Goal: Task Accomplishment & Management: Use online tool/utility

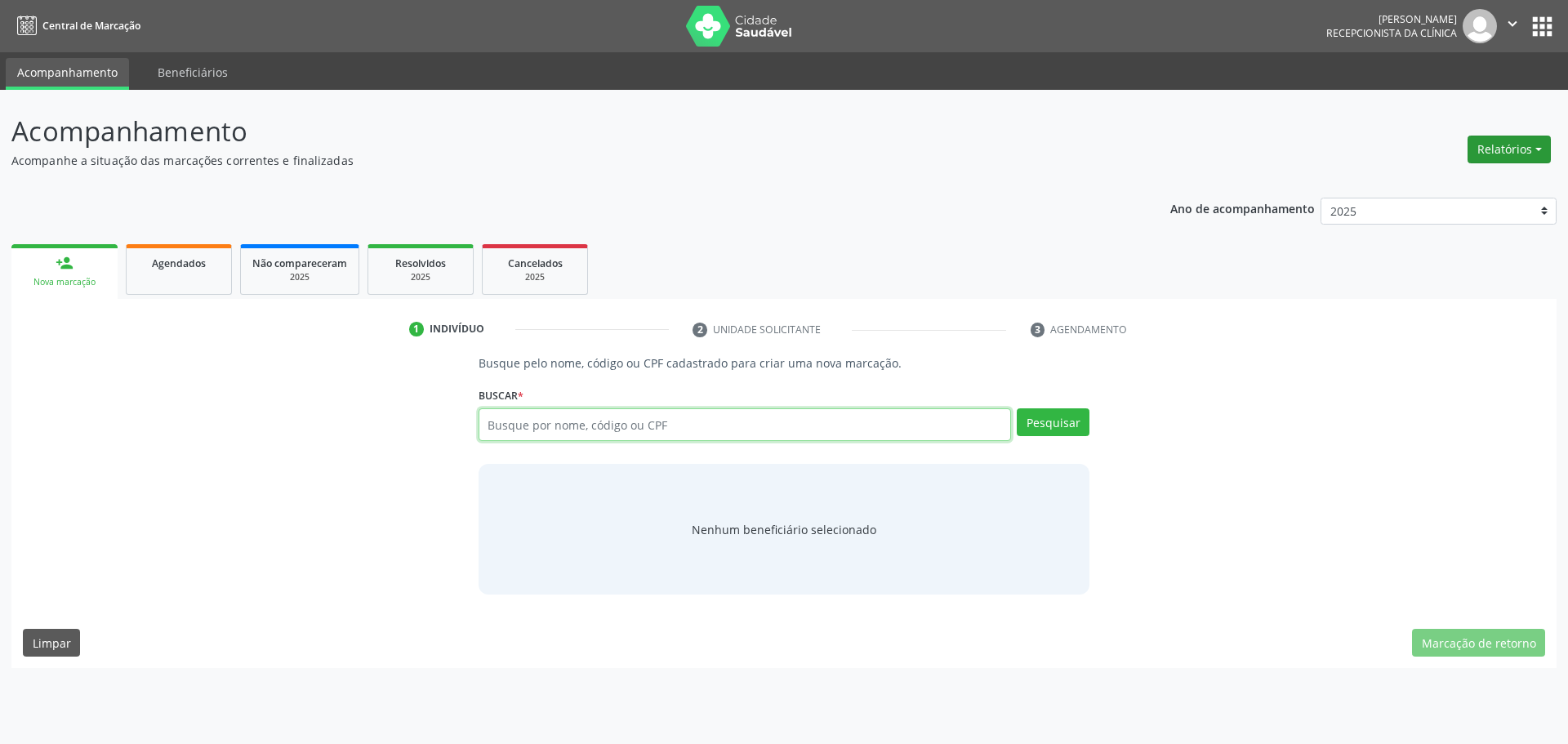
click at [1512, 143] on button "Relatórios" at bounding box center [1510, 149] width 84 height 28
click at [1452, 178] on link "Agendamentos" at bounding box center [1463, 184] width 176 height 23
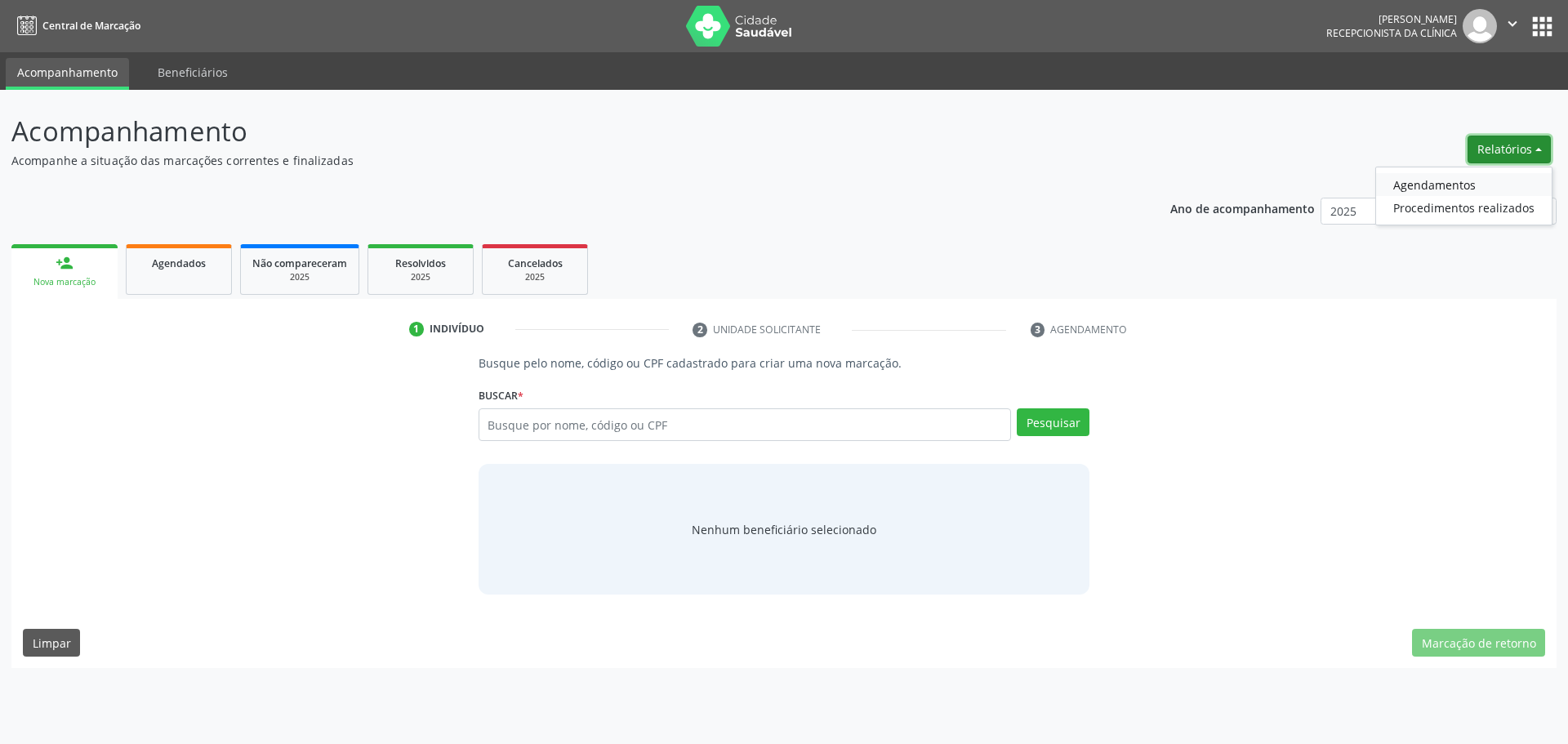
select select "7"
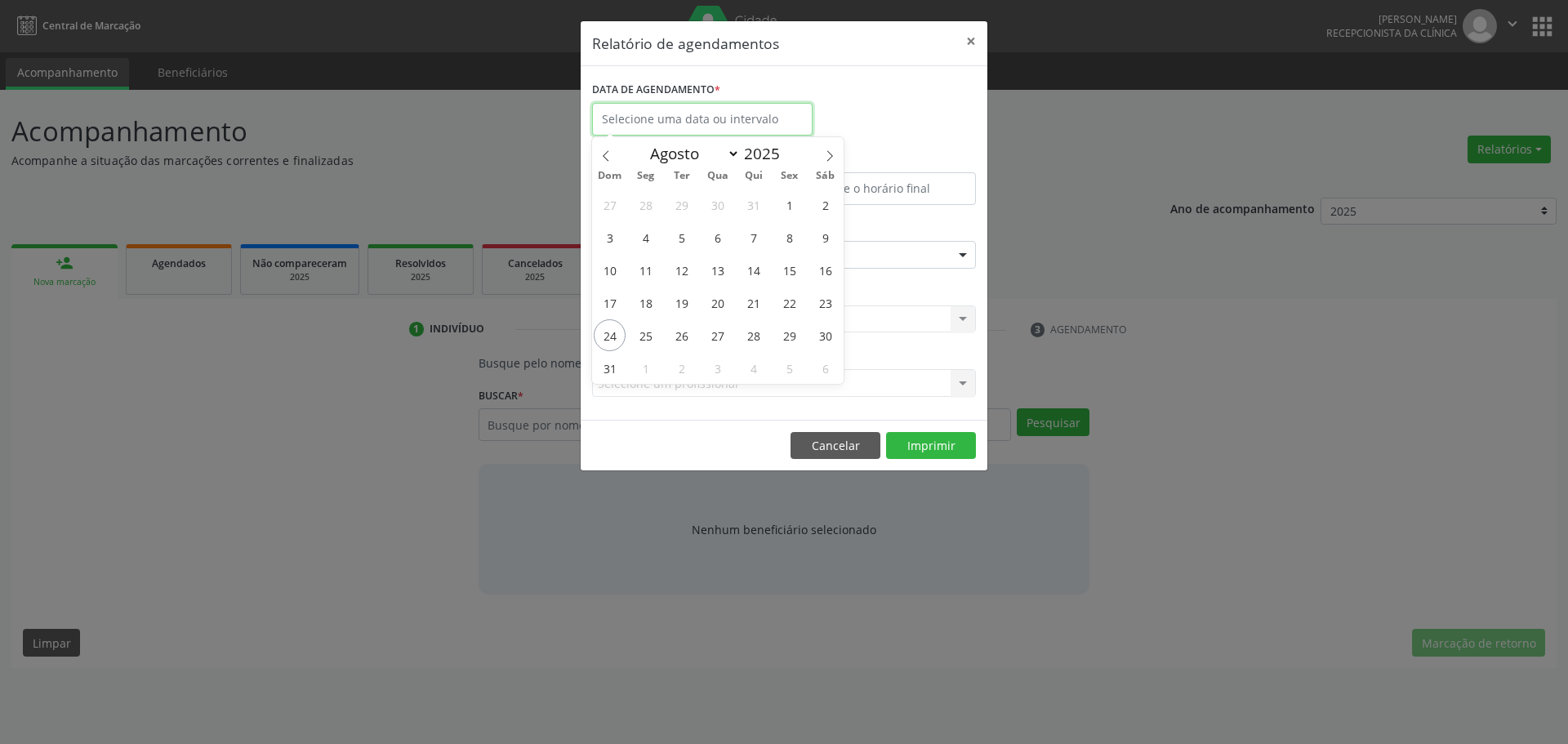
click at [784, 124] on input "text" at bounding box center [703, 119] width 220 height 33
click at [792, 337] on span "29" at bounding box center [789, 335] width 32 height 32
type input "[DATE]"
click at [792, 337] on span "29" at bounding box center [789, 335] width 32 height 32
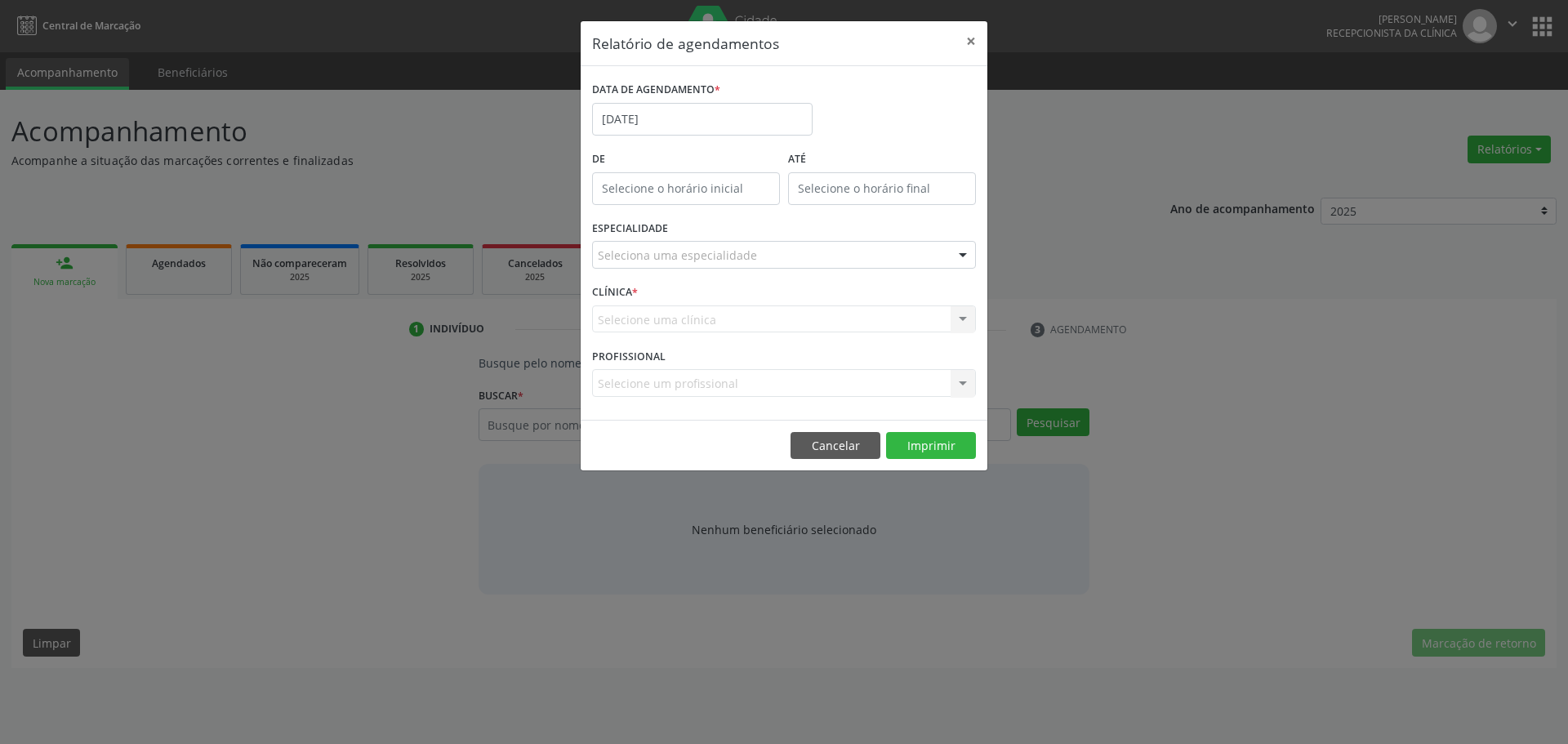
click at [840, 234] on div "ESPECIALIDADE Seleciona uma especialidade Todas as especialidades Alergologia A…" at bounding box center [784, 248] width 392 height 64
click at [832, 256] on div "Seleciona uma especialidade" at bounding box center [784, 255] width 384 height 28
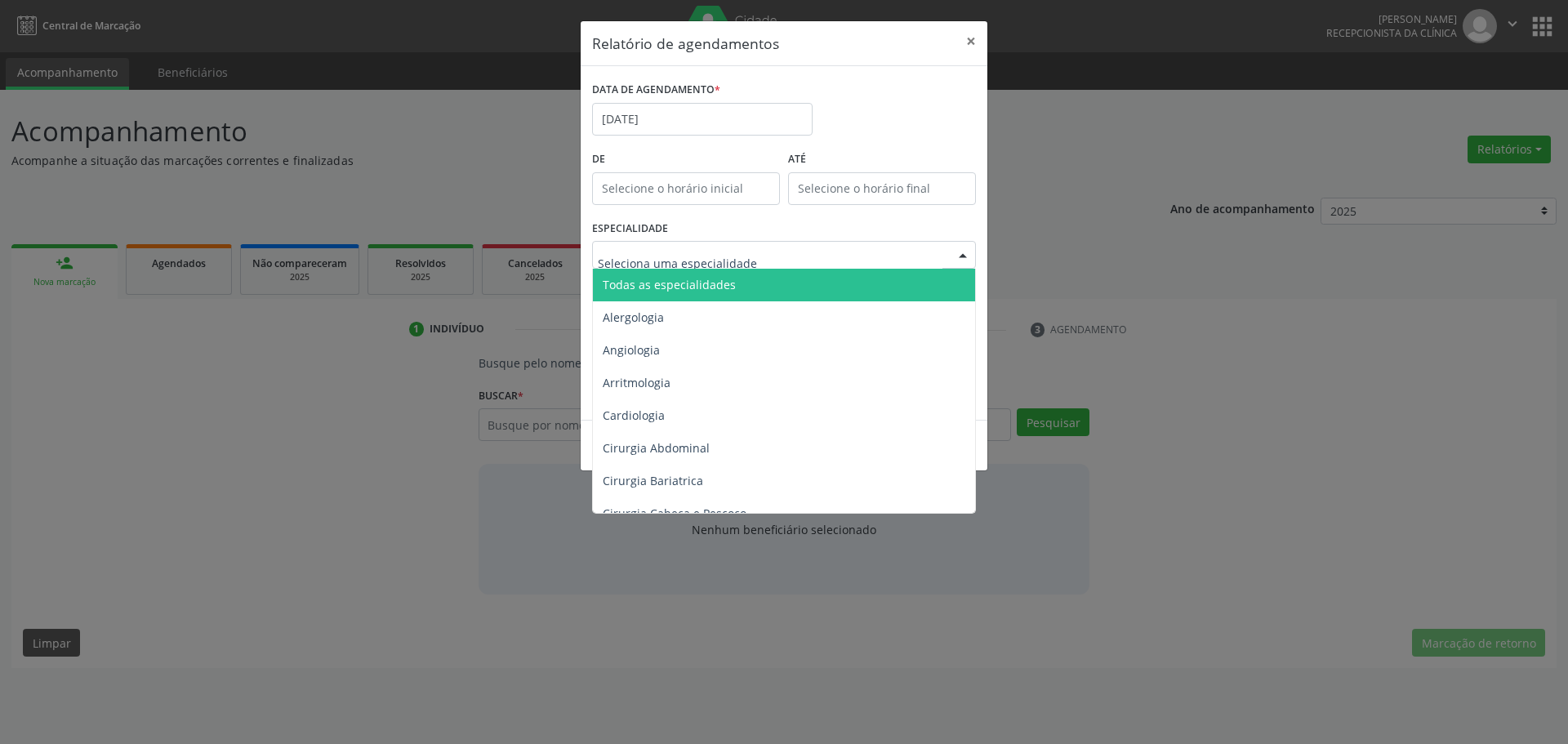
click at [819, 291] on span "Todas as especialidades" at bounding box center [785, 285] width 385 height 33
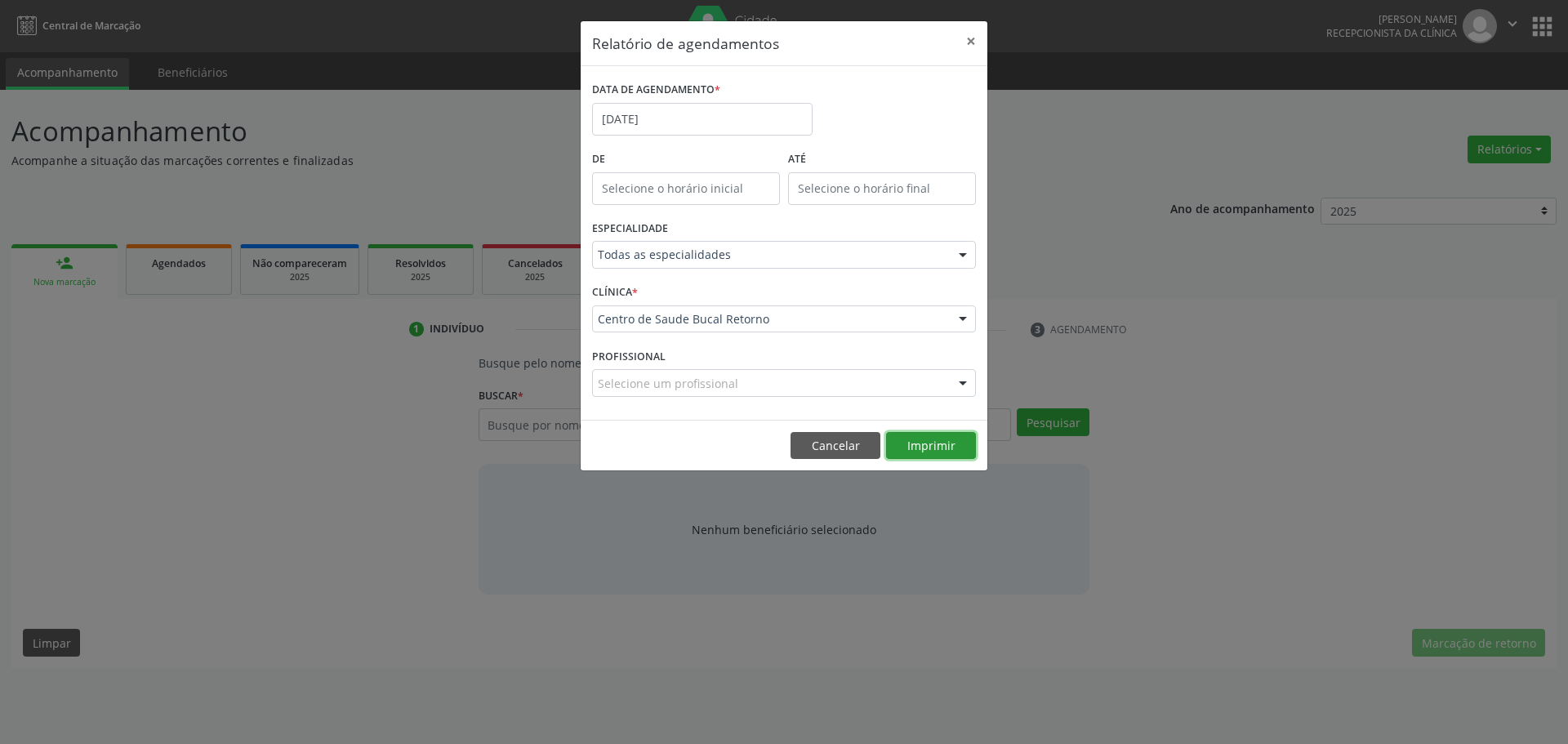
click at [909, 452] on button "Imprimir" at bounding box center [931, 446] width 90 height 28
click at [736, 133] on body "Central de Marcação [PERSON_NAME] Recepcionista da clínica  Configurações Sair…" at bounding box center [784, 372] width 1568 height 744
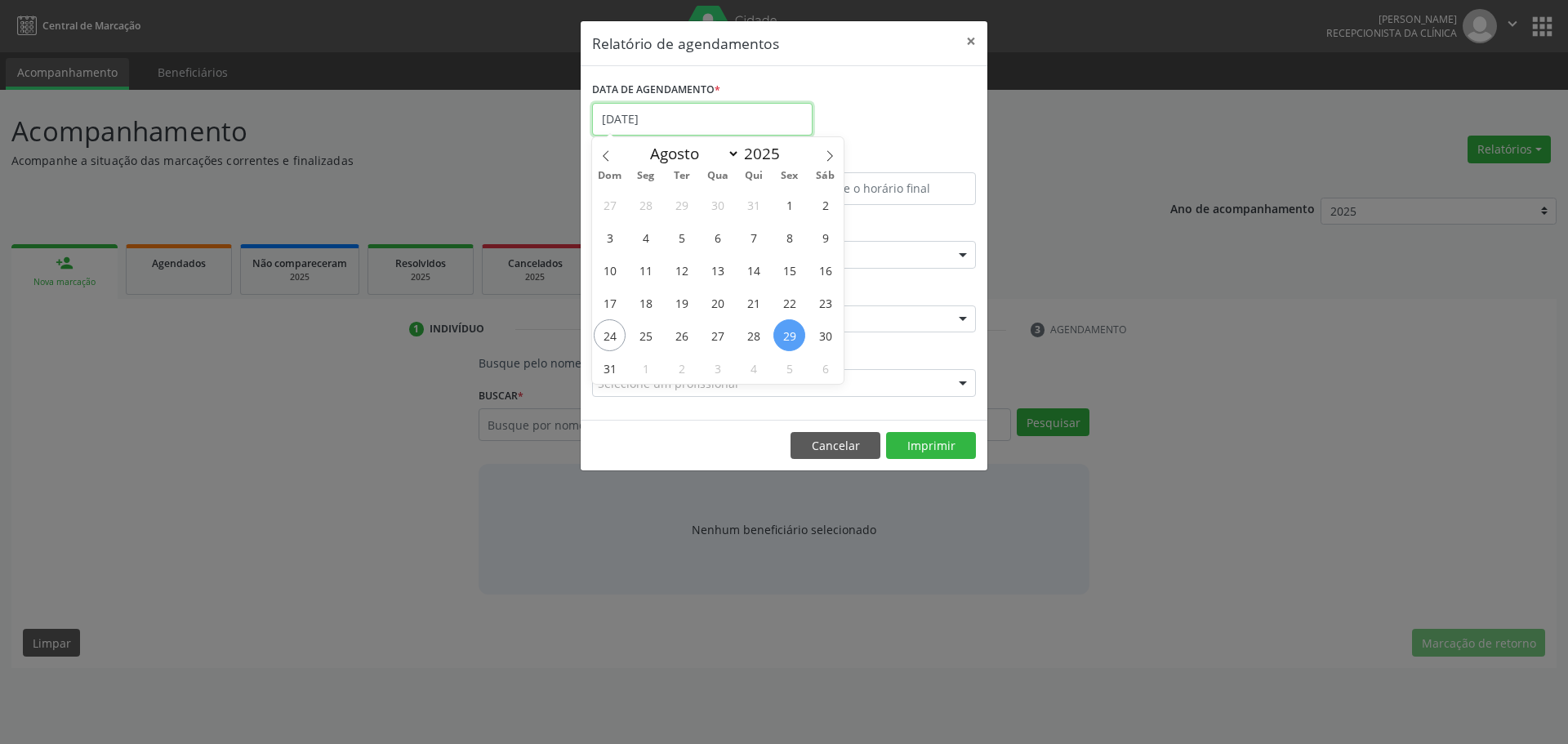
click at [756, 103] on input "[DATE]" at bounding box center [703, 119] width 220 height 33
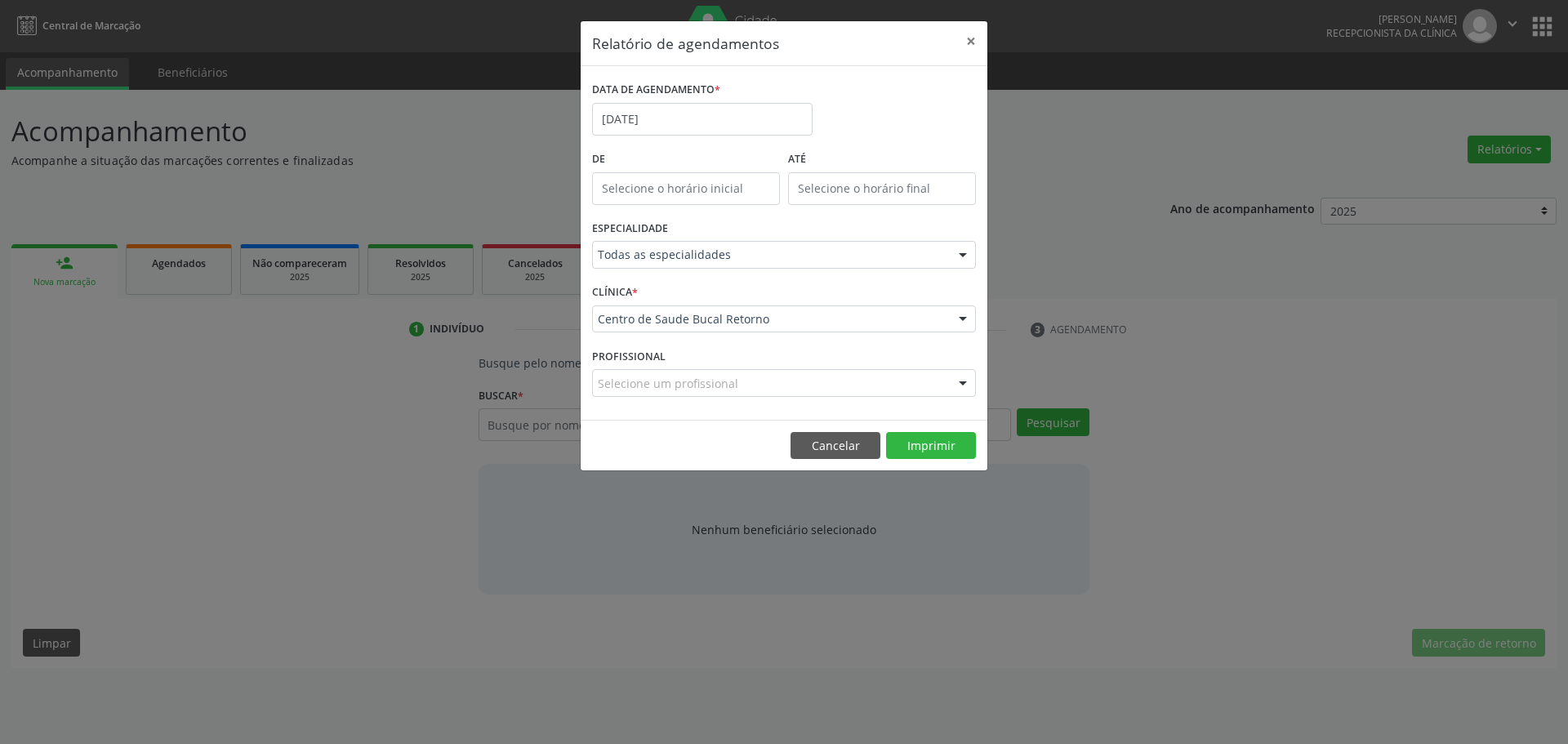
click at [867, 95] on div "DATA DE AGENDAMENTO * [DATE]" at bounding box center [784, 112] width 392 height 69
click at [707, 195] on input "12:00" at bounding box center [686, 188] width 187 height 33
click at [709, 212] on span at bounding box center [710, 216] width 12 height 16
type input "13:00"
type input "13"
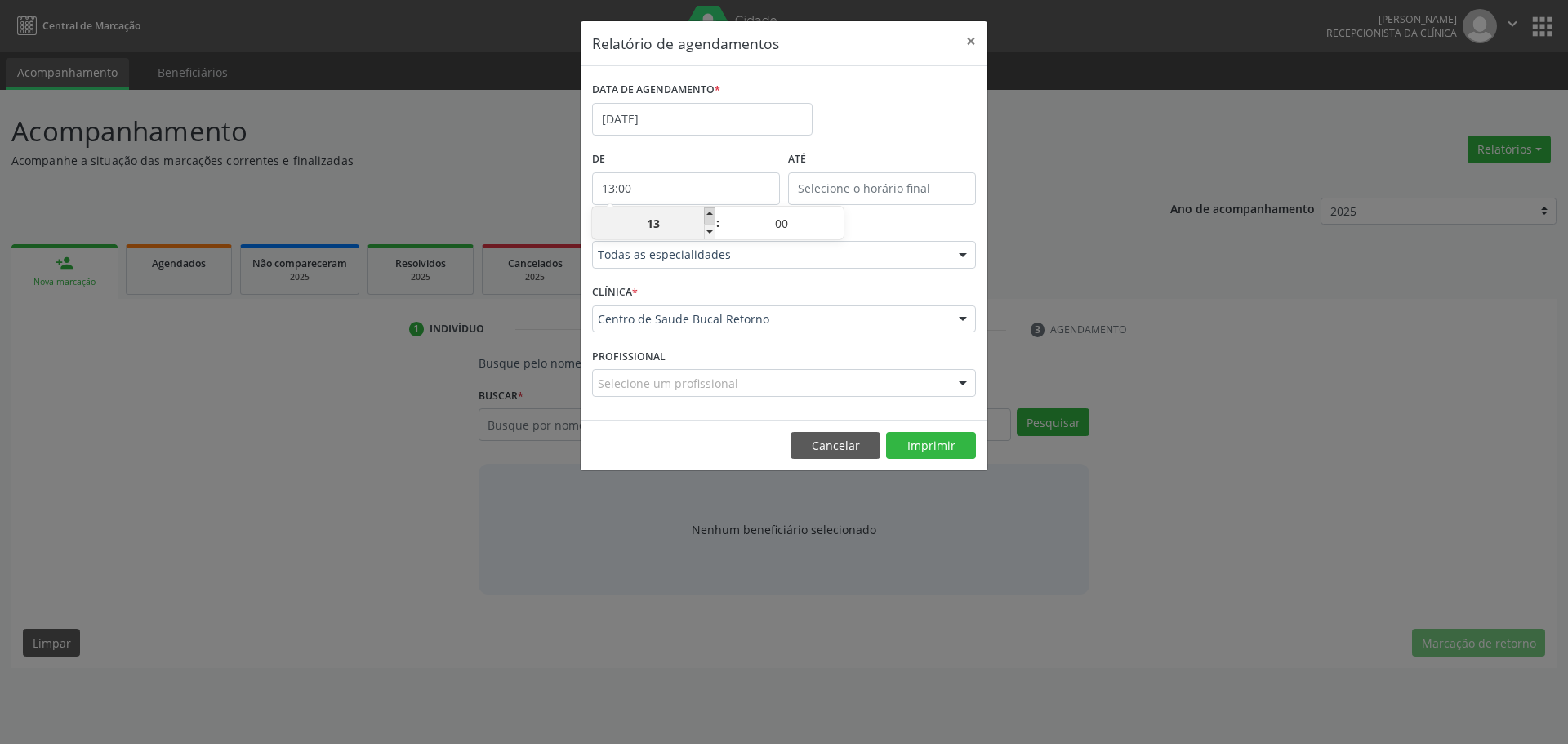
click at [709, 212] on span at bounding box center [710, 216] width 12 height 16
type input "14:00"
type input "14"
click at [709, 212] on span at bounding box center [710, 216] width 12 height 16
type input "15:00"
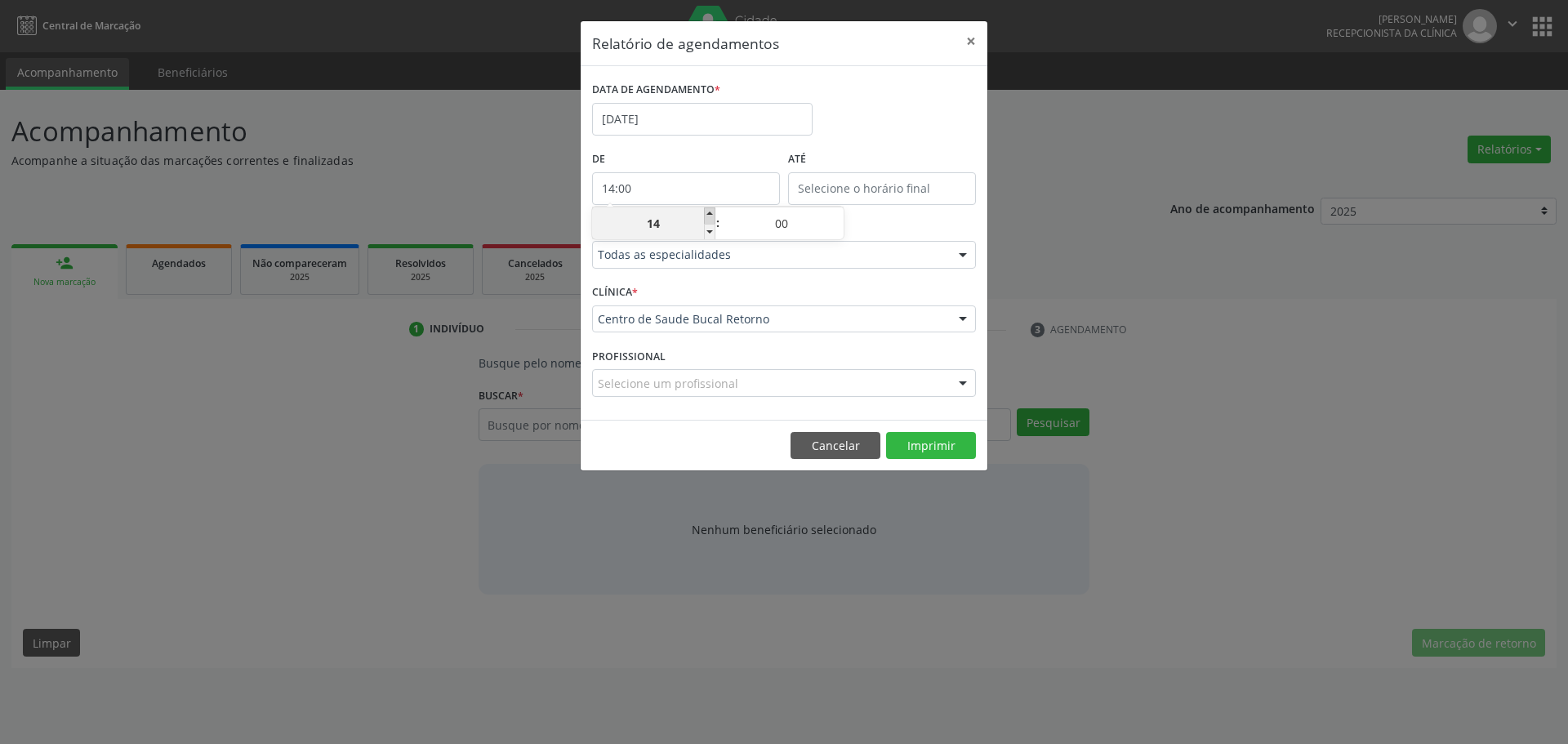
type input "15"
type input "15:00"
type input "15"
click at [846, 189] on input "15:00" at bounding box center [882, 188] width 187 height 33
click at [908, 215] on span at bounding box center [905, 216] width 12 height 16
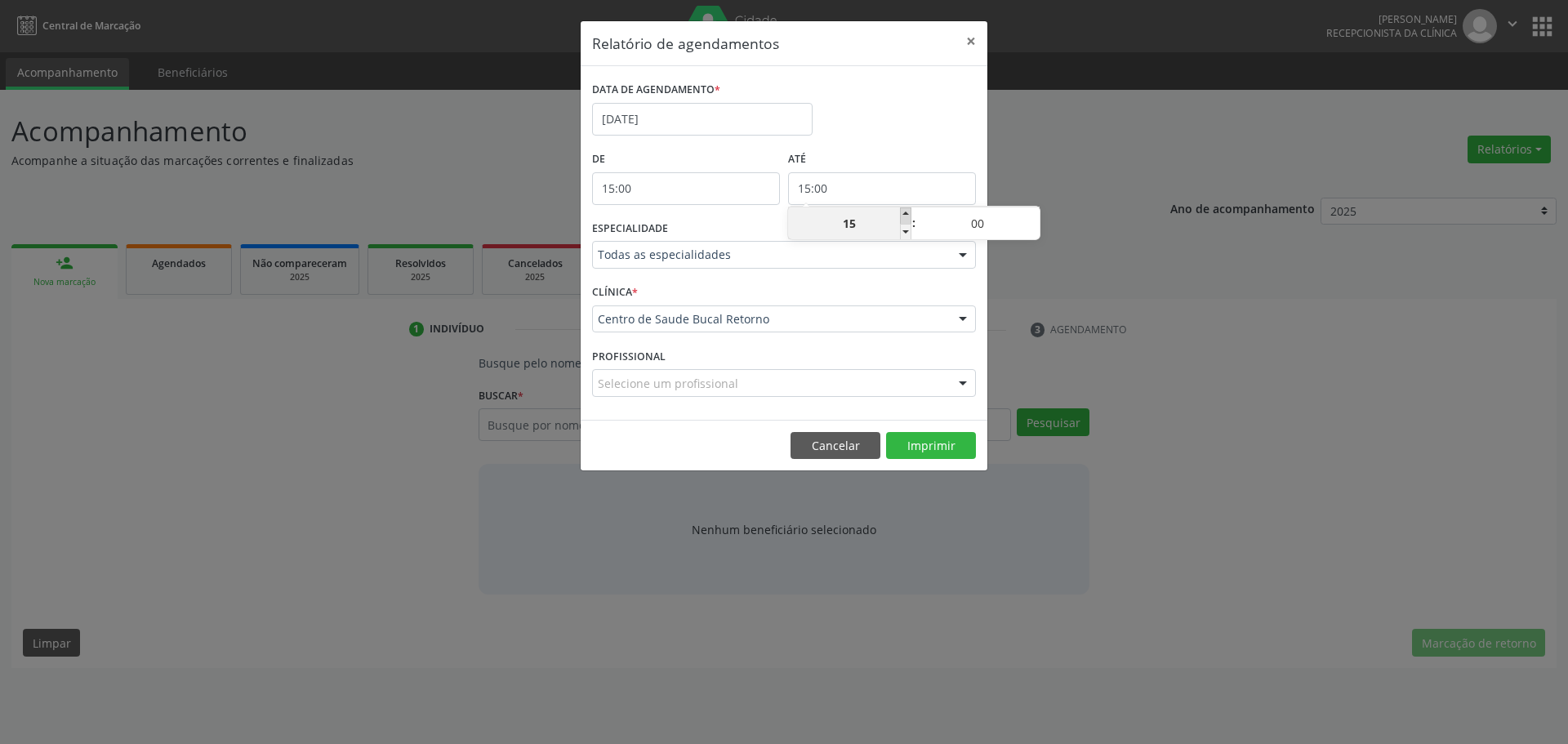
type input "16:00"
type input "16"
click at [908, 215] on span at bounding box center [905, 216] width 12 height 16
type input "17:00"
type input "17"
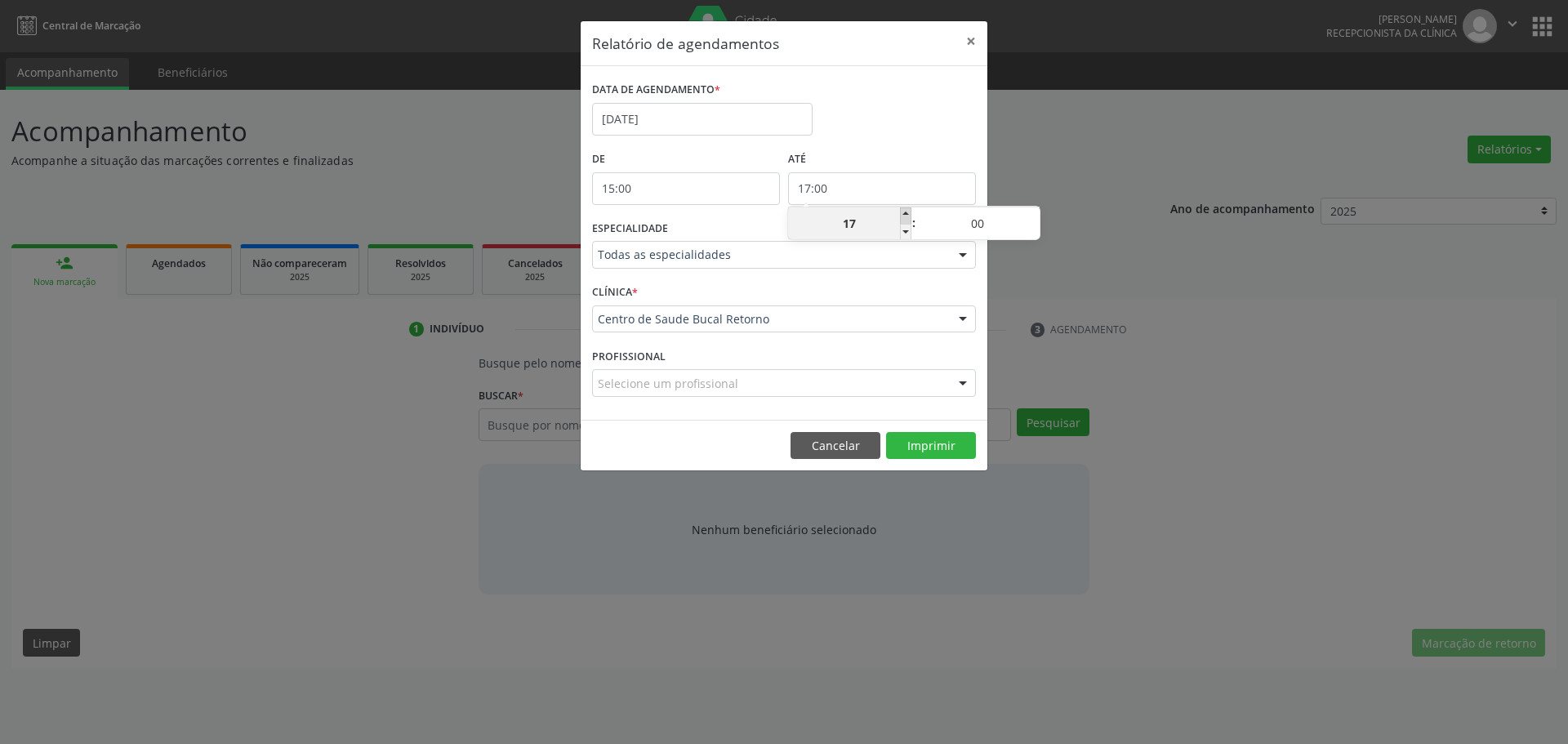
click at [908, 215] on span at bounding box center [905, 216] width 12 height 16
type input "18:00"
type input "18"
click at [908, 215] on span at bounding box center [905, 216] width 12 height 16
type input "19:00"
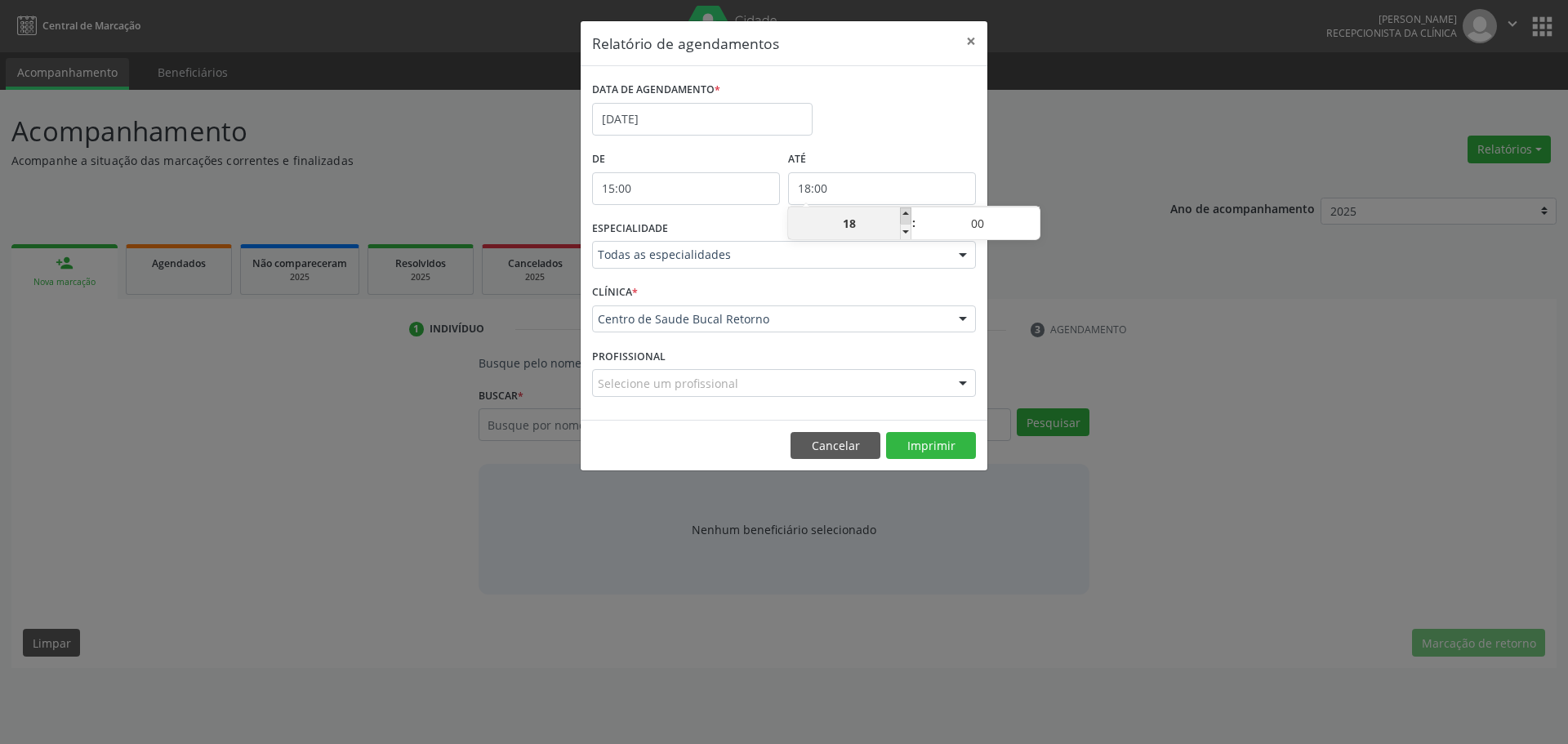
type input "19"
click at [908, 215] on span at bounding box center [905, 216] width 12 height 16
type input "20:00"
type input "20"
click at [908, 215] on span at bounding box center [905, 216] width 12 height 16
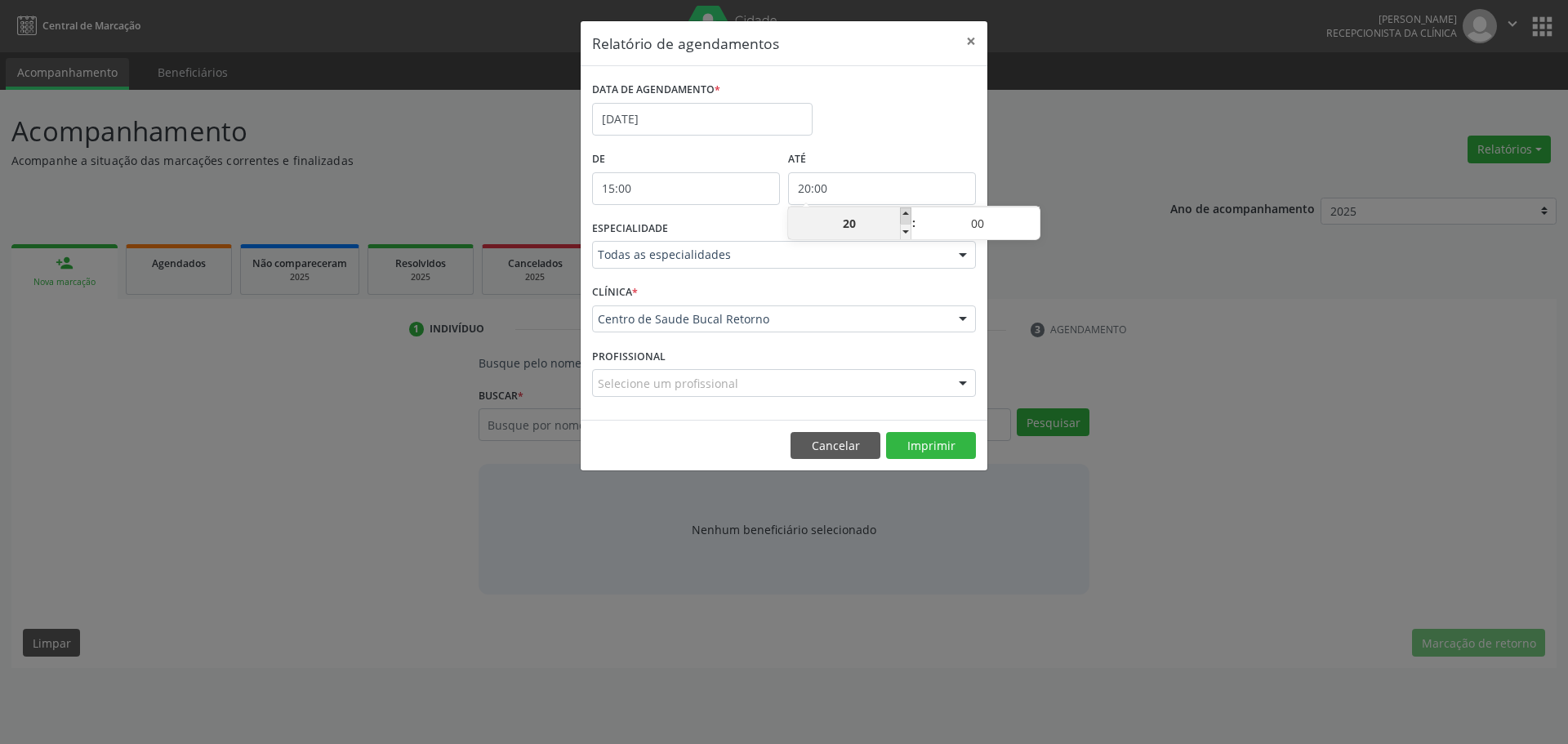
type input "21:00"
type input "21"
click at [908, 215] on span at bounding box center [905, 216] width 12 height 16
type input "22:00"
type input "22"
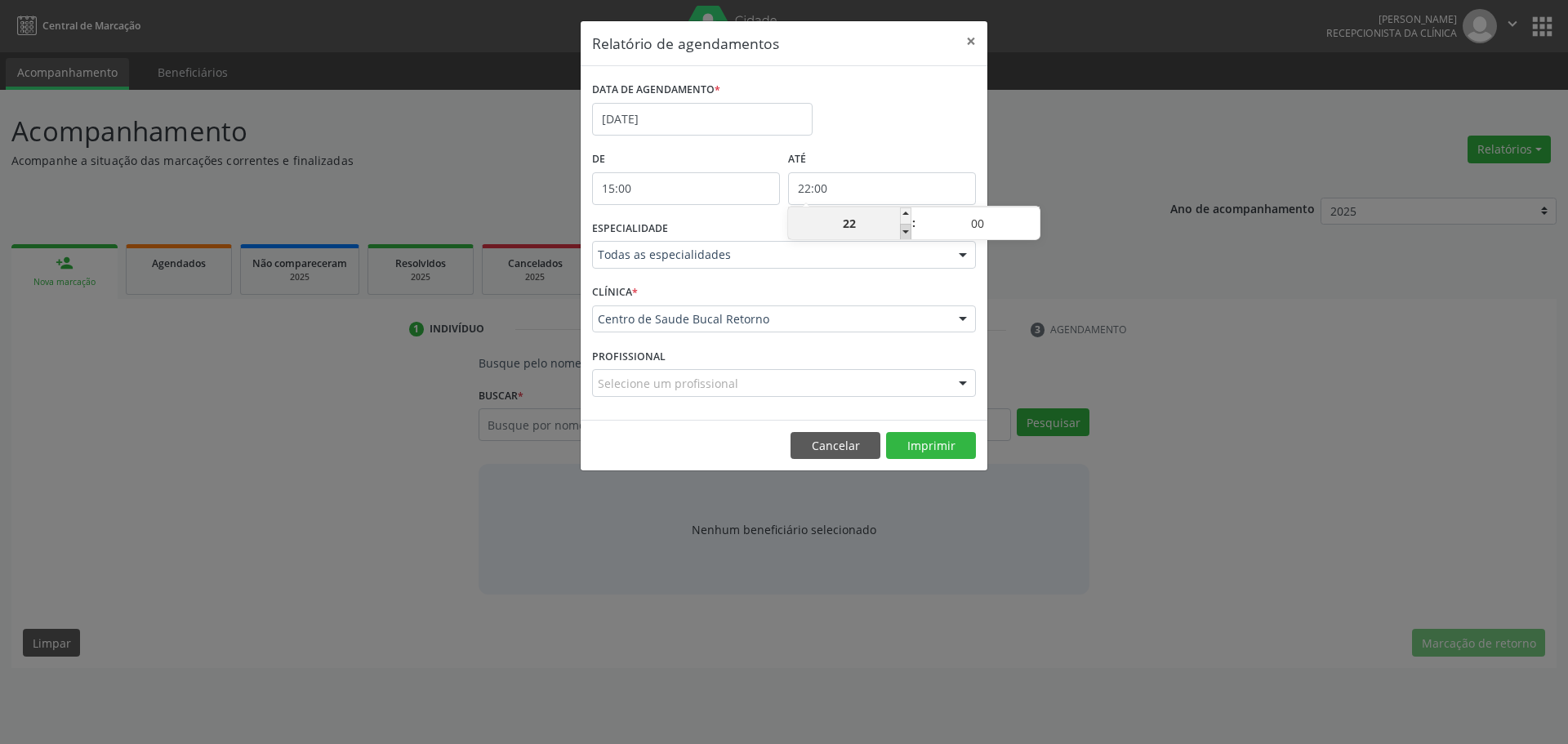
click at [908, 234] on span at bounding box center [905, 232] width 12 height 16
type input "21:00"
type input "21"
click at [908, 234] on span at bounding box center [905, 232] width 12 height 16
type input "20:00"
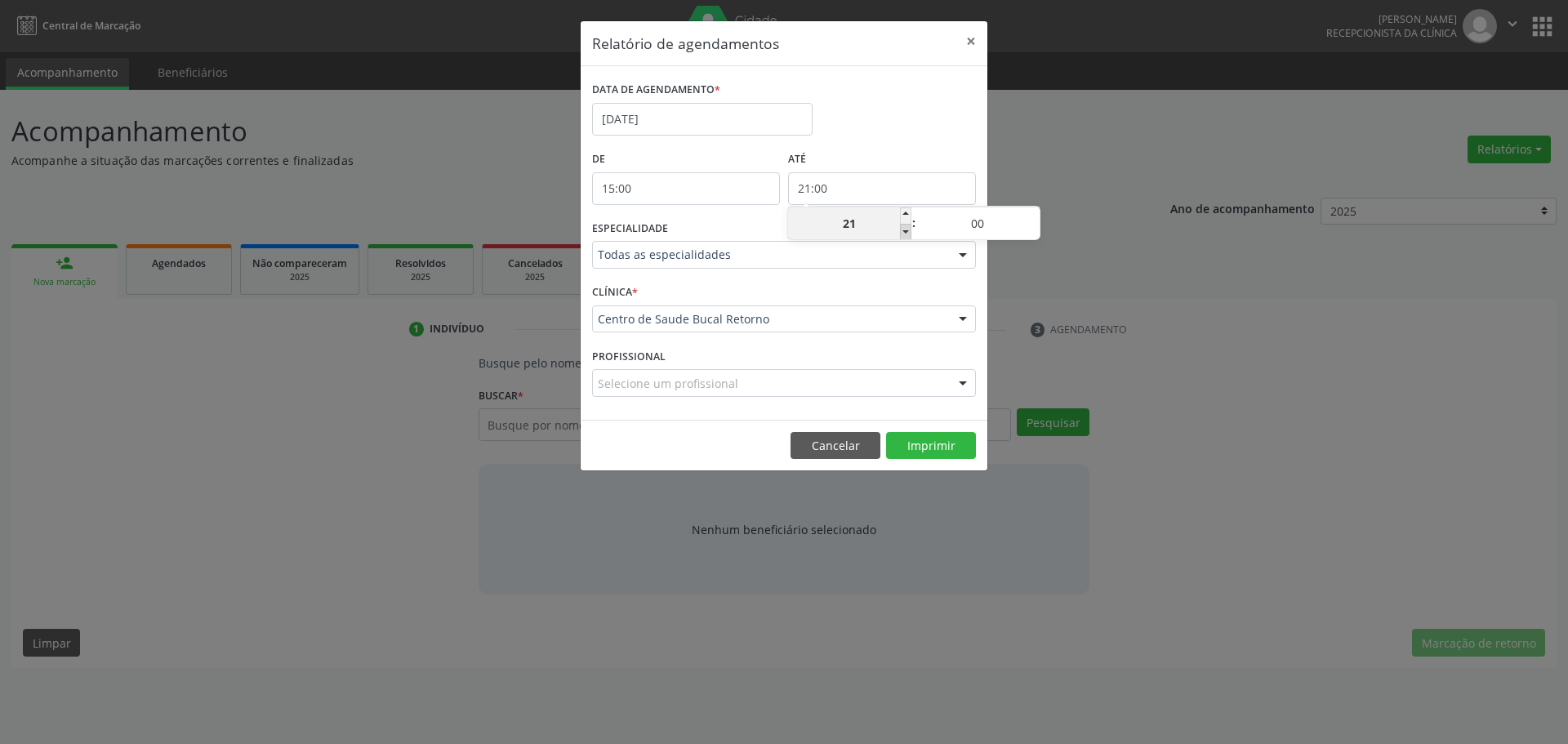
type input "20"
click at [897, 116] on div "DATA DE AGENDAMENTO * [DATE]" at bounding box center [784, 112] width 392 height 69
click at [940, 437] on button "Imprimir" at bounding box center [931, 446] width 90 height 28
